Goal: Information Seeking & Learning: Learn about a topic

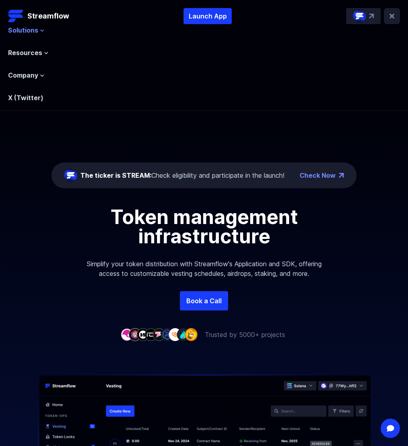
click at [35, 31] on span "Solutions" at bounding box center [23, 30] width 30 height 10
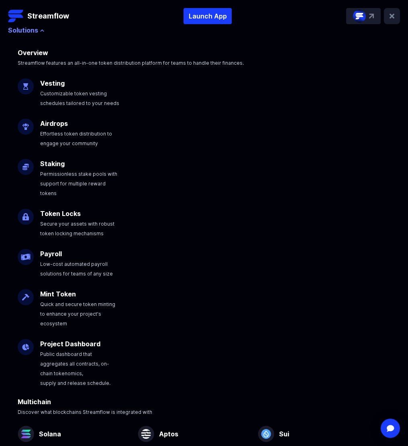
click at [35, 31] on span "Solutions" at bounding box center [23, 30] width 30 height 10
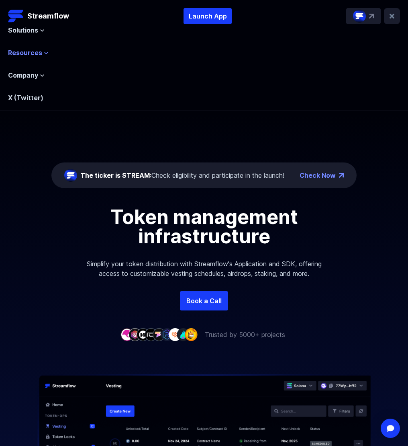
click at [35, 55] on span "Resources" at bounding box center [25, 53] width 34 height 10
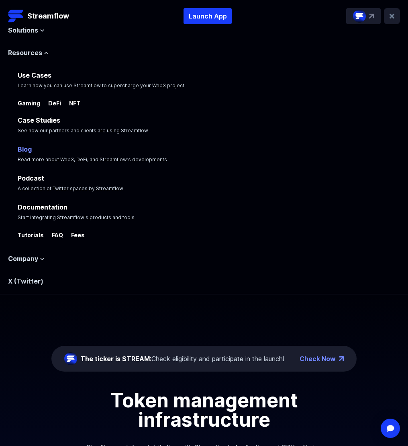
click at [26, 149] on link "Blog" at bounding box center [25, 149] width 14 height 8
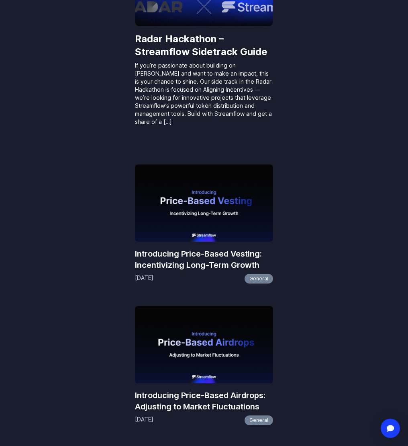
scroll to position [269, 0]
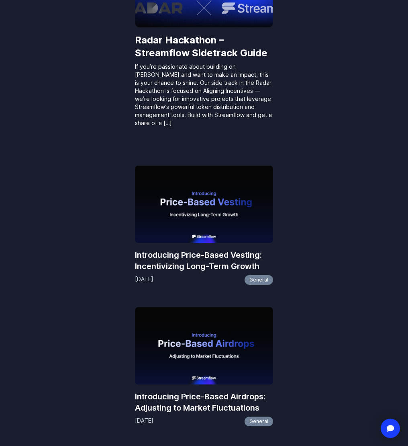
click at [221, 251] on h3 "Introducing Price-Based Vesting: Incentivizing Long-Term Growth" at bounding box center [204, 260] width 138 height 22
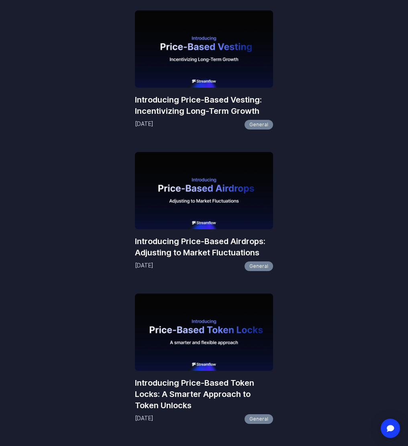
scroll to position [441, 0]
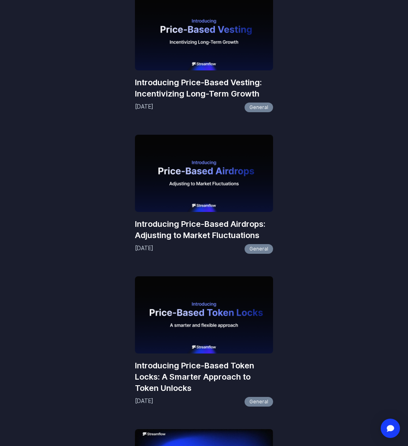
click at [198, 28] on img at bounding box center [204, 31] width 138 height 77
